Goal: Task Accomplishment & Management: Use online tool/utility

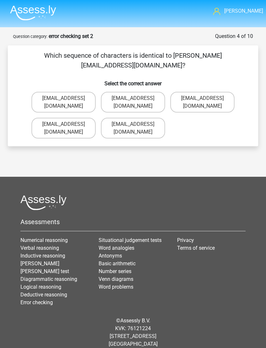
click at [38, 92] on label "Jack_Conley@hotmail.uk.com" at bounding box center [63, 102] width 64 height 21
click at [64, 98] on input "Jack_Conley@hotmail.uk.com" at bounding box center [66, 100] width 4 height 4
radio input "true"
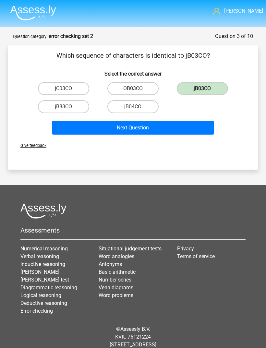
click at [203, 128] on button "Next Question" at bounding box center [133, 128] width 162 height 14
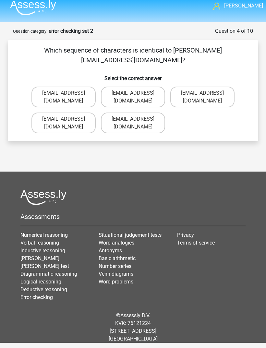
scroll to position [20, 0]
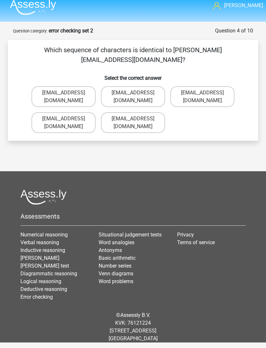
click at [42, 87] on label "Jack_Conley@hotmail.uk.com" at bounding box center [63, 97] width 64 height 21
click at [64, 93] on input "Jack_Conley@hotmail.uk.com" at bounding box center [66, 95] width 4 height 4
radio input "true"
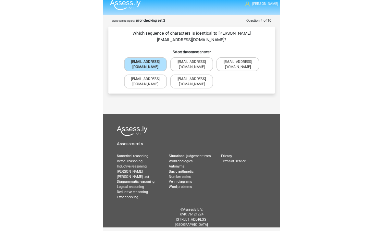
scroll to position [21, 0]
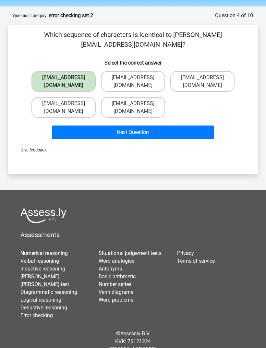
click at [186, 125] on button "Next Question" at bounding box center [133, 132] width 162 height 14
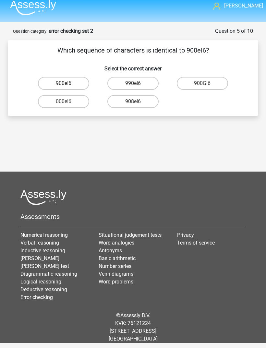
click at [45, 77] on label "900eI6" at bounding box center [63, 83] width 51 height 13
click at [64, 83] on input "900eI6" at bounding box center [66, 85] width 4 height 4
radio input "true"
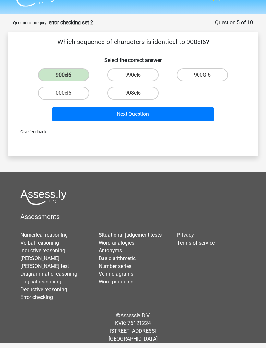
click at [182, 107] on button "Next Question" at bounding box center [133, 114] width 162 height 14
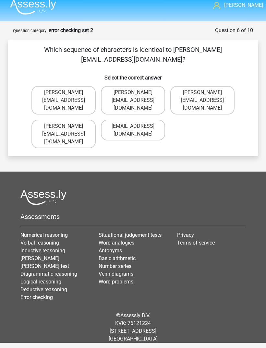
click at [44, 120] on label "Michael_Meade@joymail.gr" at bounding box center [63, 134] width 64 height 29
click at [64, 126] on input "Michael_Meade@joymail.gr" at bounding box center [66, 128] width 4 height 4
radio input "true"
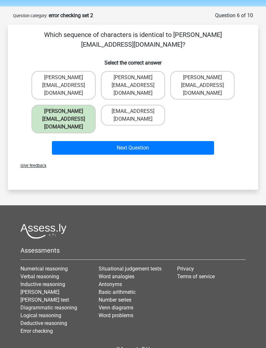
click at [62, 141] on button "Next Question" at bounding box center [133, 148] width 162 height 14
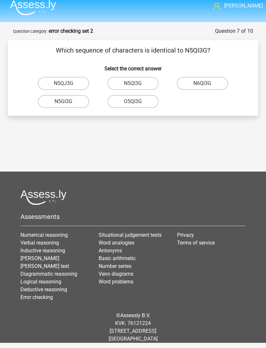
click at [149, 77] on label "N5QI3G" at bounding box center [132, 83] width 51 height 13
click at [137, 83] on input "N5QI3G" at bounding box center [135, 85] width 4 height 4
radio input "true"
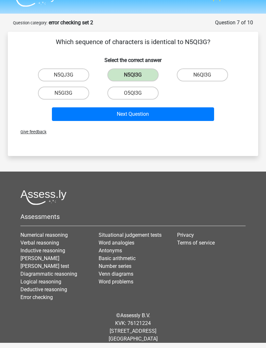
click at [184, 109] on button "Next Question" at bounding box center [133, 114] width 162 height 14
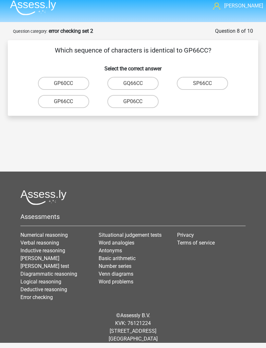
click at [46, 95] on label "GP66CC" at bounding box center [63, 101] width 51 height 13
click at [64, 101] on input "GP66CC" at bounding box center [66, 103] width 4 height 4
radio input "true"
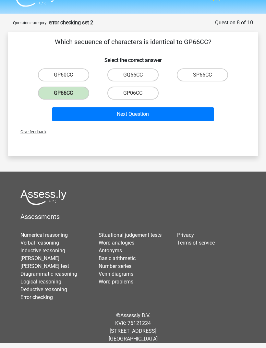
click at [190, 111] on button "Next Question" at bounding box center [133, 114] width 162 height 14
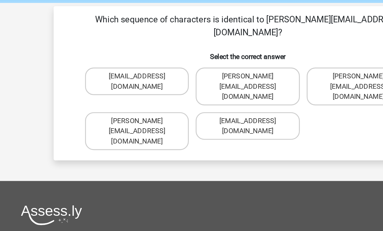
scroll to position [10, 0]
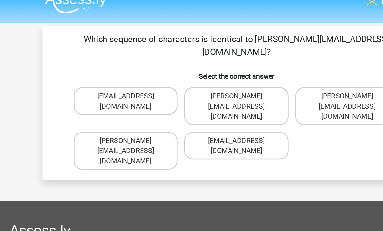
click at [207, 66] on label "Thomas_Mead@joinmail.uk.co" at bounding box center [191, 80] width 78 height 29
click at [196, 73] on input "Thomas_Mead@joinmail.uk.co" at bounding box center [193, 75] width 4 height 4
radio input "true"
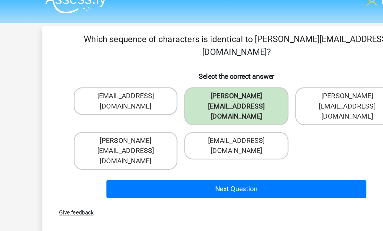
click at [218, 137] on button "Next Question" at bounding box center [191, 144] width 196 height 14
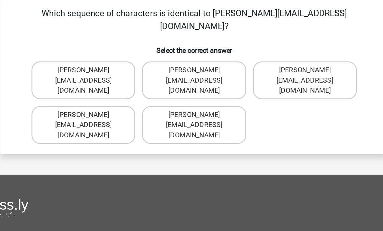
click at [69, 66] on label "Richard-Pierson@hotmails.co.com" at bounding box center [108, 80] width 78 height 29
click at [108, 73] on input "Richard-Pierson@hotmails.co.com" at bounding box center [110, 75] width 4 height 4
radio input "true"
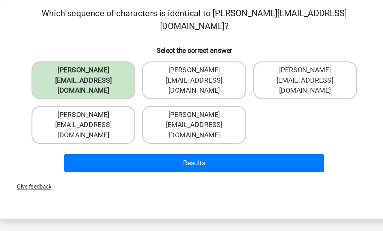
click at [173, 137] on button "Results" at bounding box center [191, 144] width 196 height 14
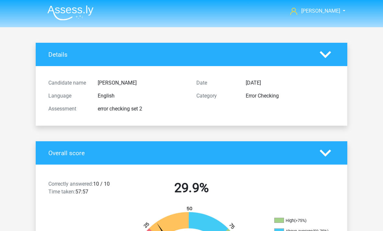
click at [50, 11] on img at bounding box center [70, 12] width 46 height 15
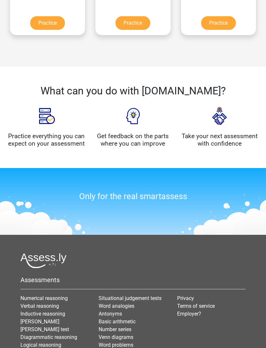
scroll to position [510, 0]
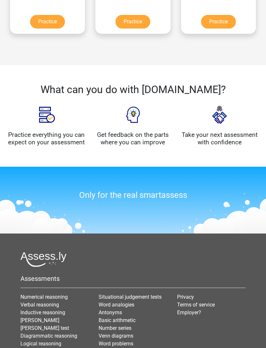
click at [216, 116] on img at bounding box center [219, 115] width 32 height 32
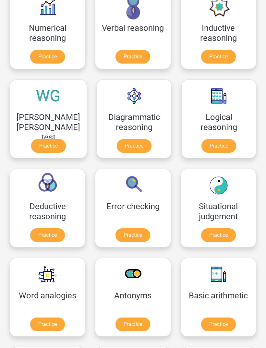
scroll to position [0, 0]
